Goal: Task Accomplishment & Management: Use online tool/utility

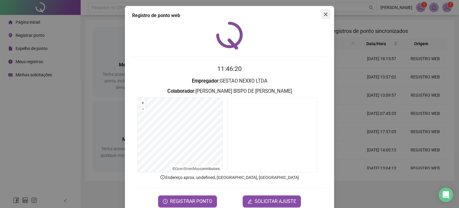
click at [322, 18] on button "Close" at bounding box center [326, 15] width 10 height 10
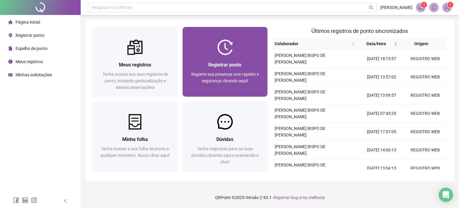
click at [197, 65] on div "Registrar ponto" at bounding box center [225, 64] width 71 height 7
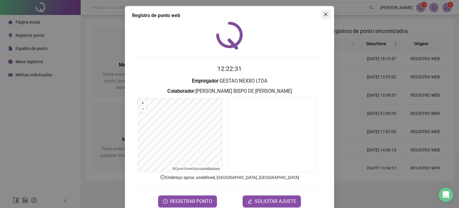
click at [325, 16] on button "Close" at bounding box center [326, 15] width 10 height 10
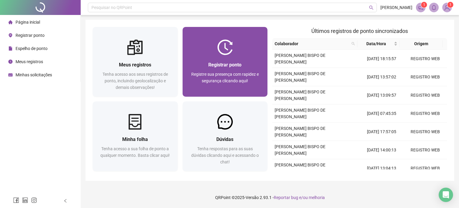
click at [216, 79] on span "Registre sua presença com rapidez e segurança clicando aqui!" at bounding box center [225, 77] width 68 height 11
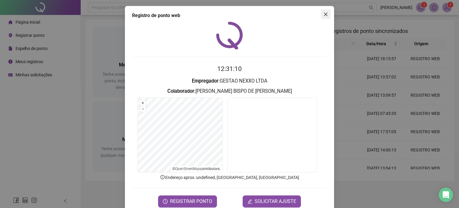
click at [321, 16] on span "Close" at bounding box center [326, 14] width 10 height 5
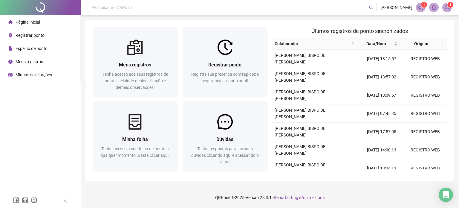
click at [35, 62] on span "Meus registros" at bounding box center [29, 61] width 27 height 5
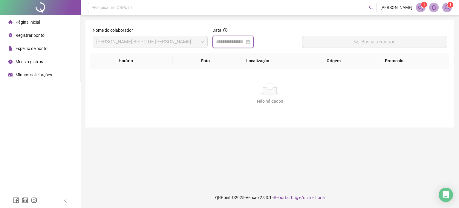
click at [237, 41] on input at bounding box center [230, 41] width 29 height 7
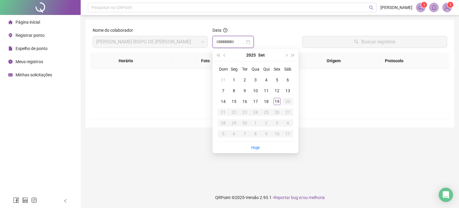
type input "**********"
click at [278, 103] on div "19" at bounding box center [276, 101] width 7 height 7
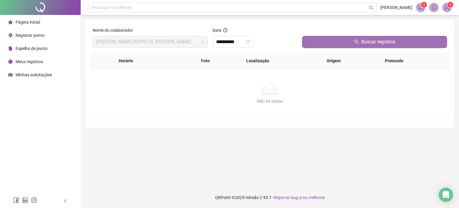
click at [341, 42] on button "Buscar registros" at bounding box center [374, 42] width 145 height 12
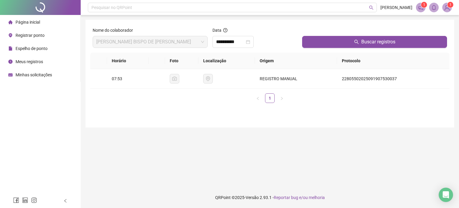
click at [14, 20] on div "Página inicial" at bounding box center [24, 22] width 32 height 12
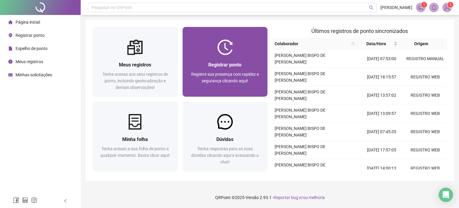
click at [248, 47] on div at bounding box center [225, 47] width 85 height 16
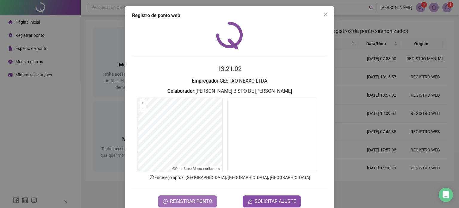
click at [187, 200] on span "REGISTRAR PONTO" at bounding box center [191, 200] width 42 height 7
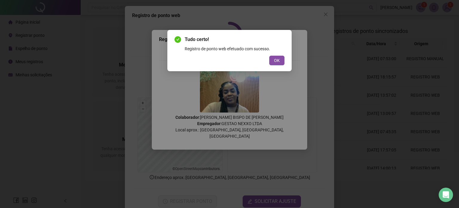
drag, startPoint x: 275, startPoint y: 61, endPoint x: 276, endPoint y: 58, distance: 3.1
click at [275, 60] on span "OK" at bounding box center [277, 60] width 6 height 7
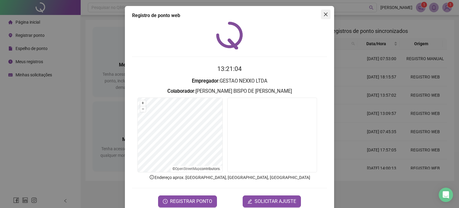
click at [327, 10] on button "Close" at bounding box center [326, 15] width 10 height 10
